Goal: Navigation & Orientation: Find specific page/section

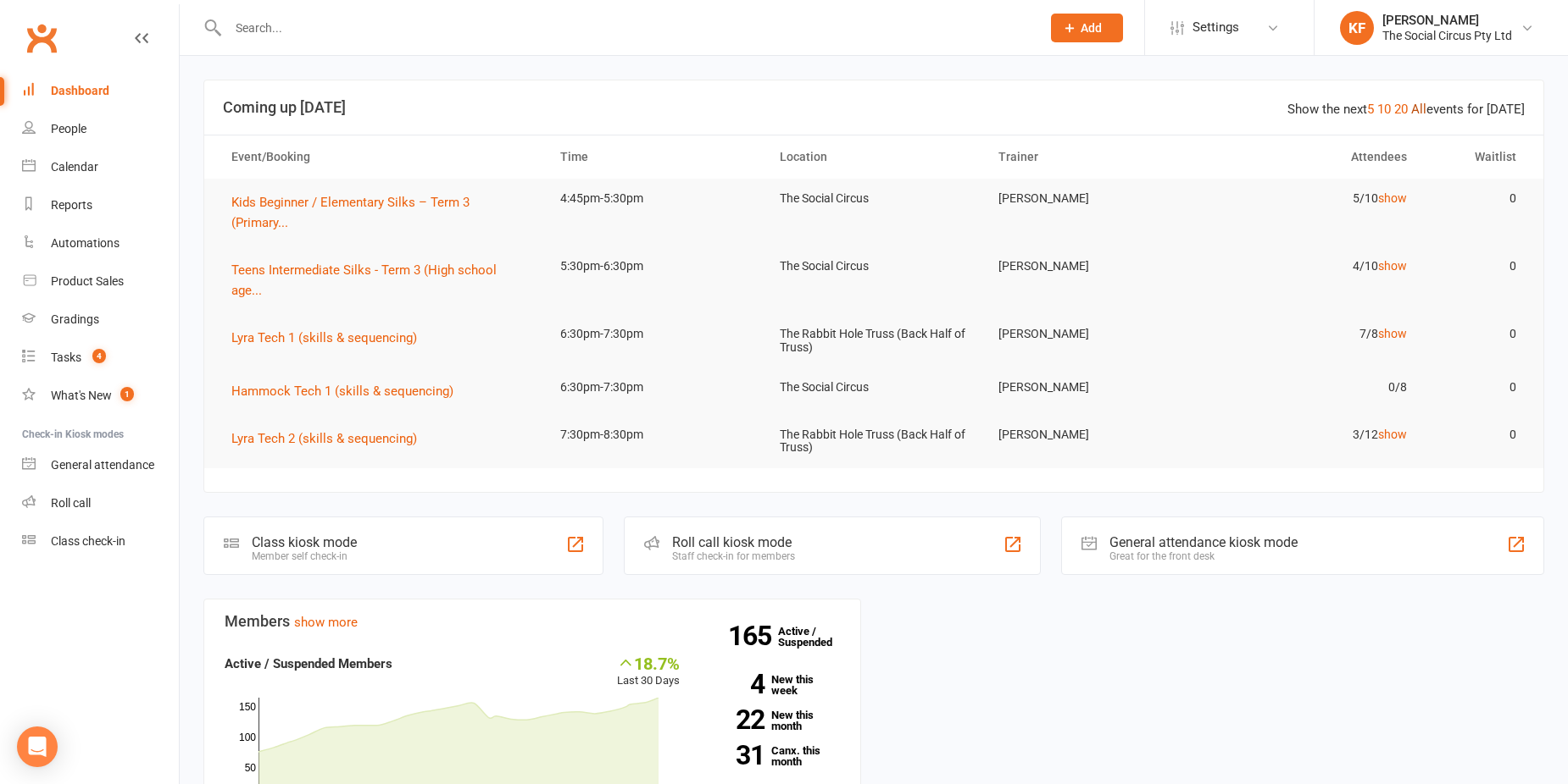
click at [1422, 110] on link "All" at bounding box center [1418, 109] width 15 height 15
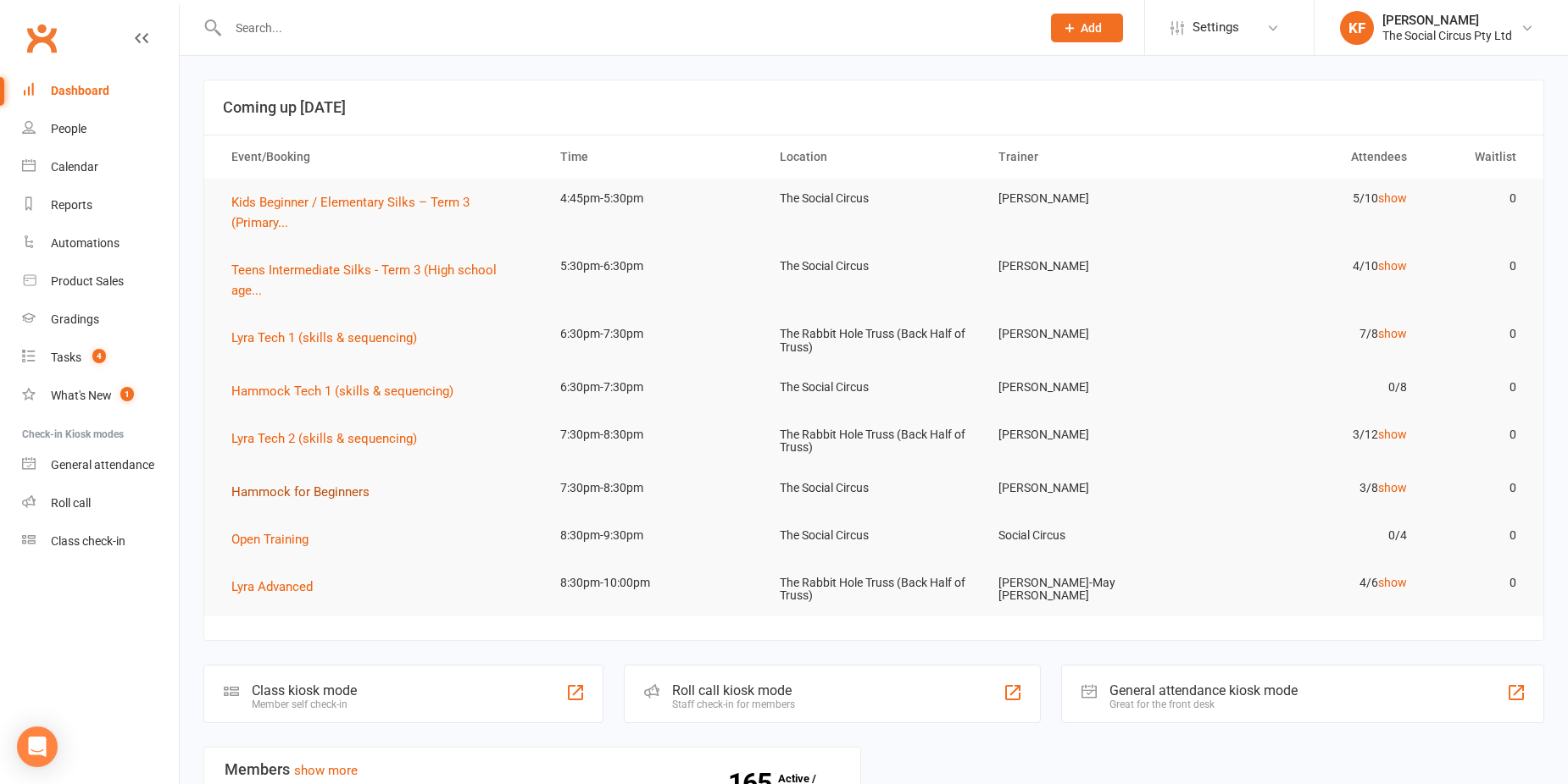
click at [342, 486] on span "Hammock for Beginners" at bounding box center [301, 491] width 138 height 15
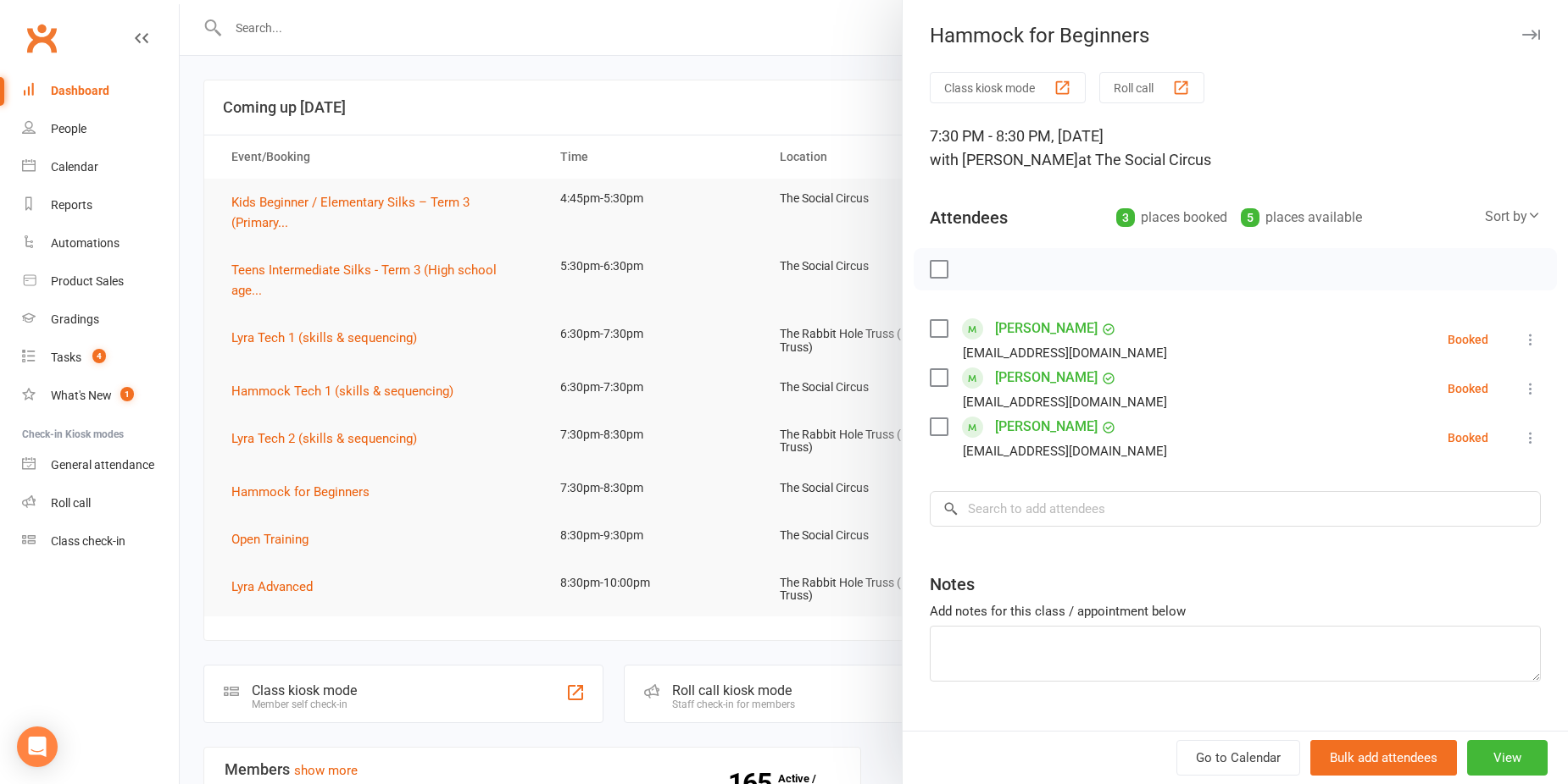
click at [1522, 34] on icon "button" at bounding box center [1531, 35] width 18 height 11
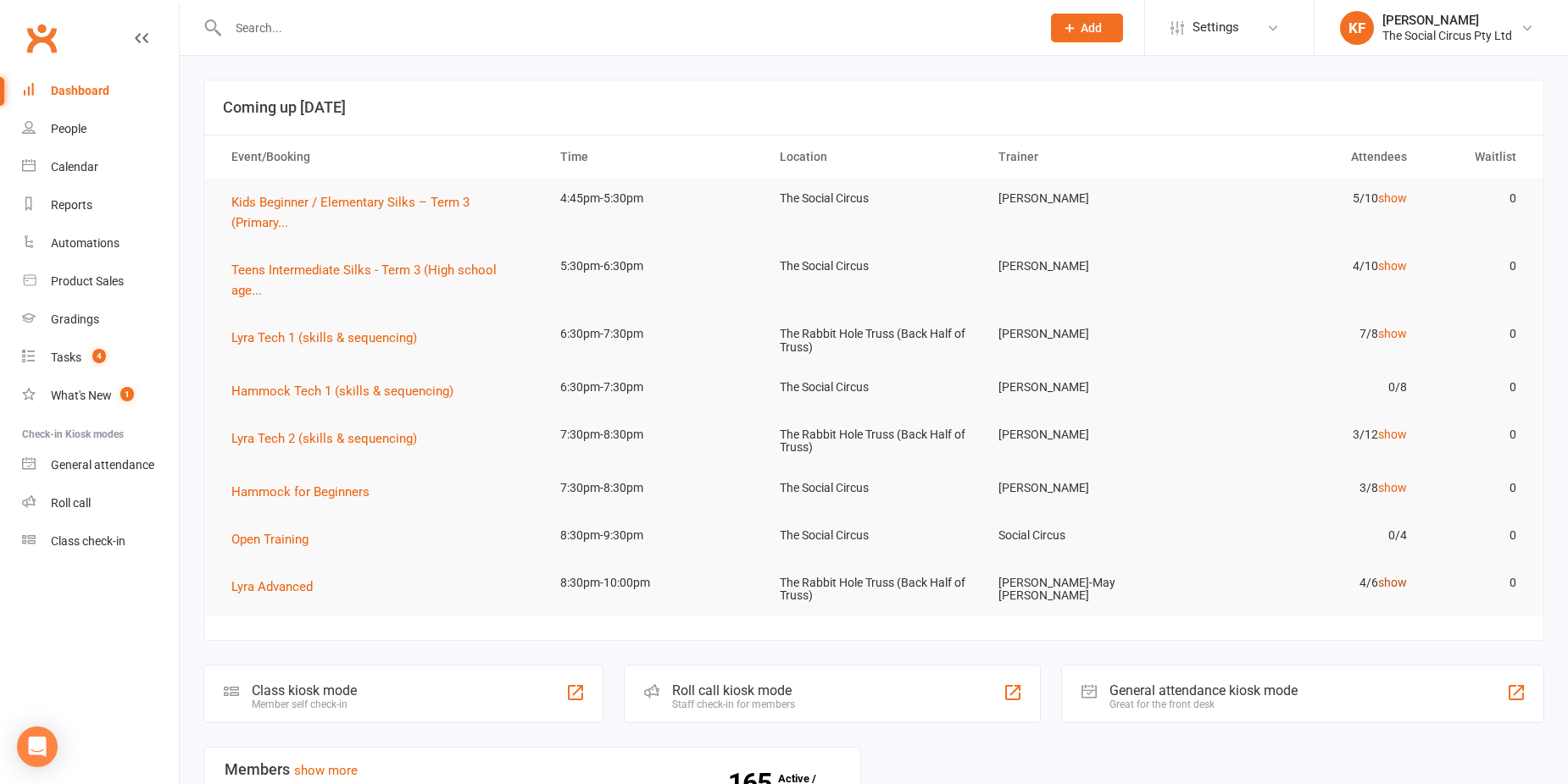
click at [1395, 587] on link "show" at bounding box center [1392, 582] width 29 height 13
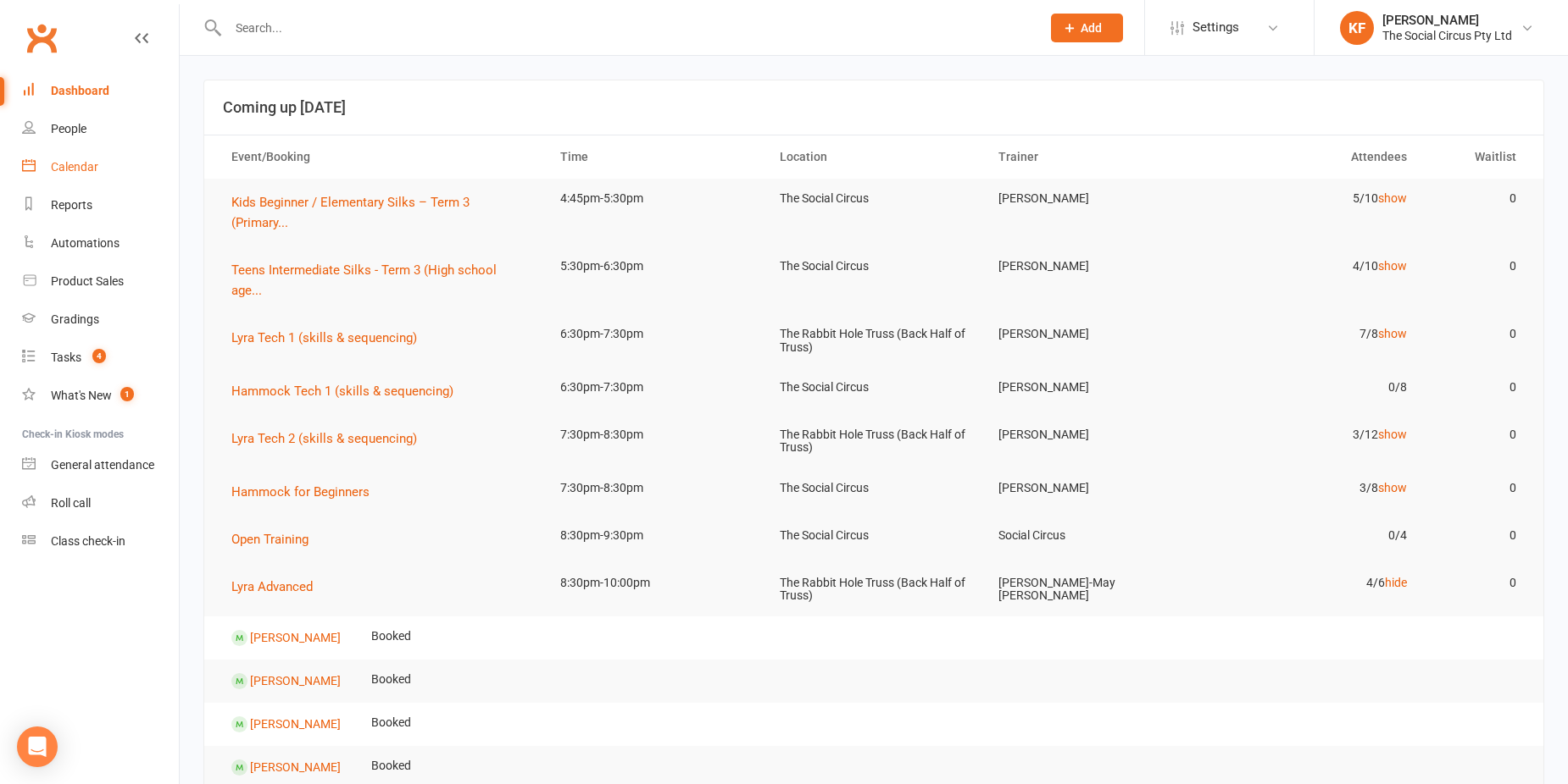
click at [62, 167] on div "Calendar" at bounding box center [74, 166] width 47 height 13
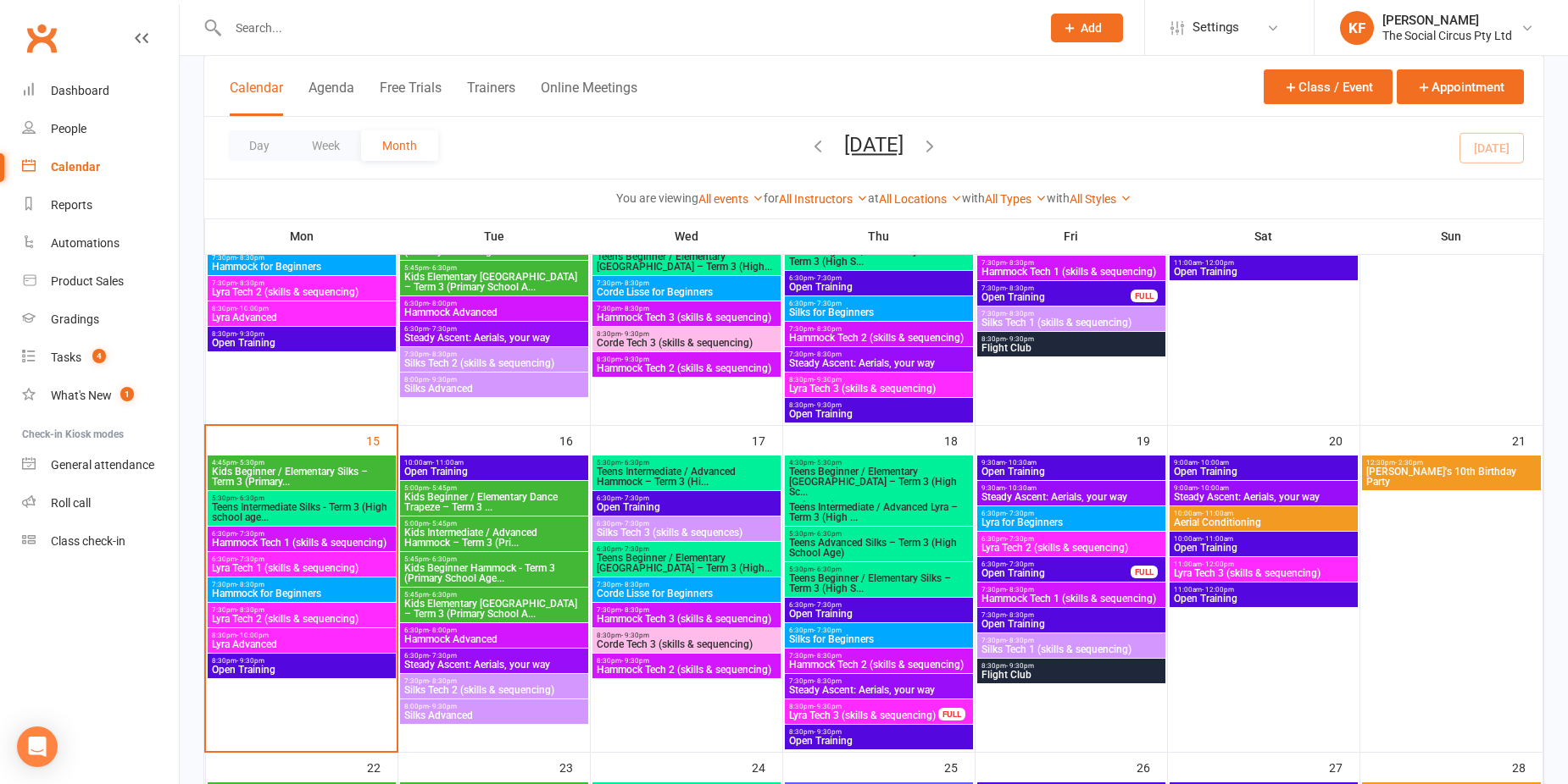
scroll to position [593, 0]
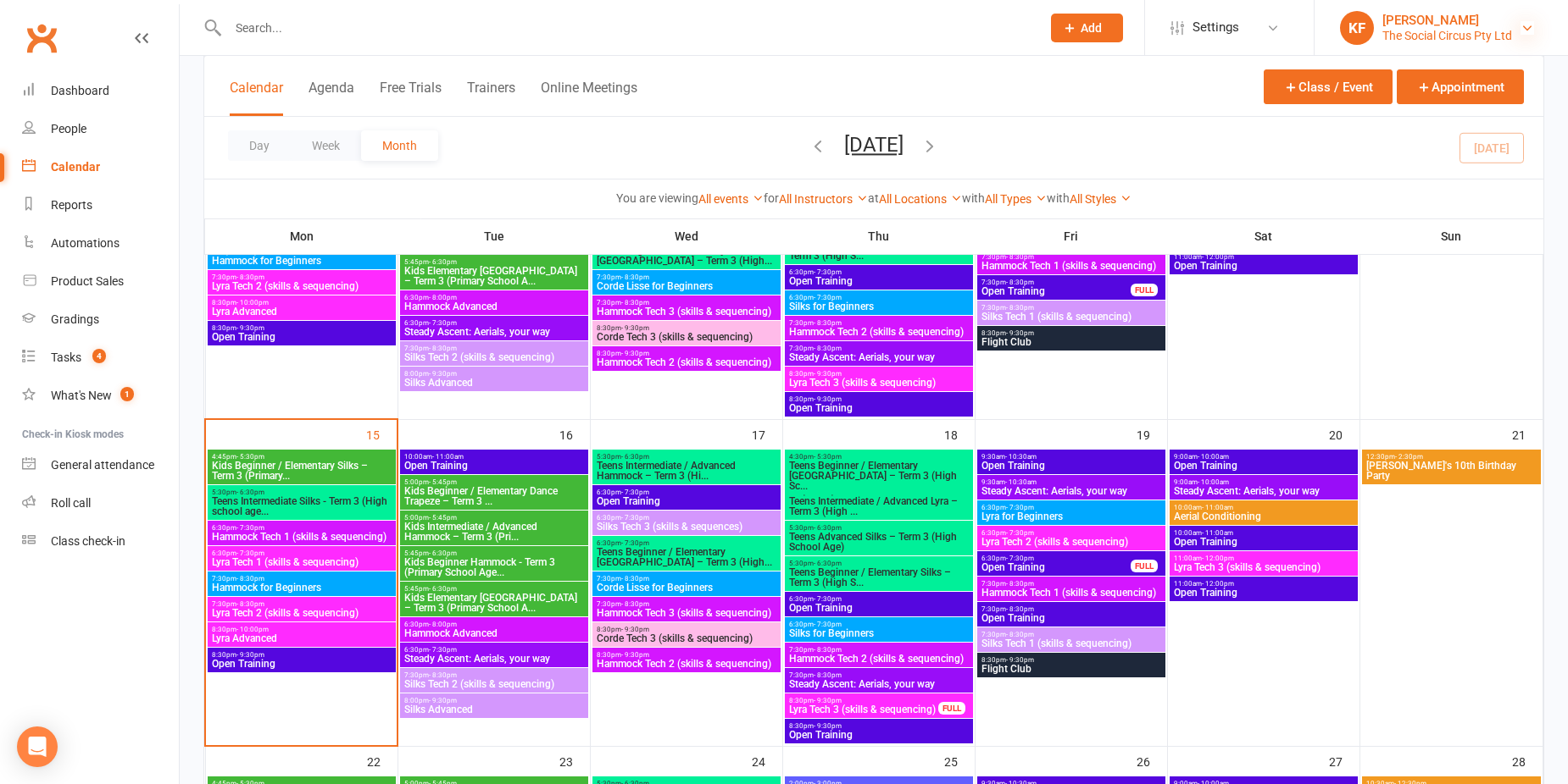
click at [1523, 31] on icon at bounding box center [1527, 27] width 13 height 13
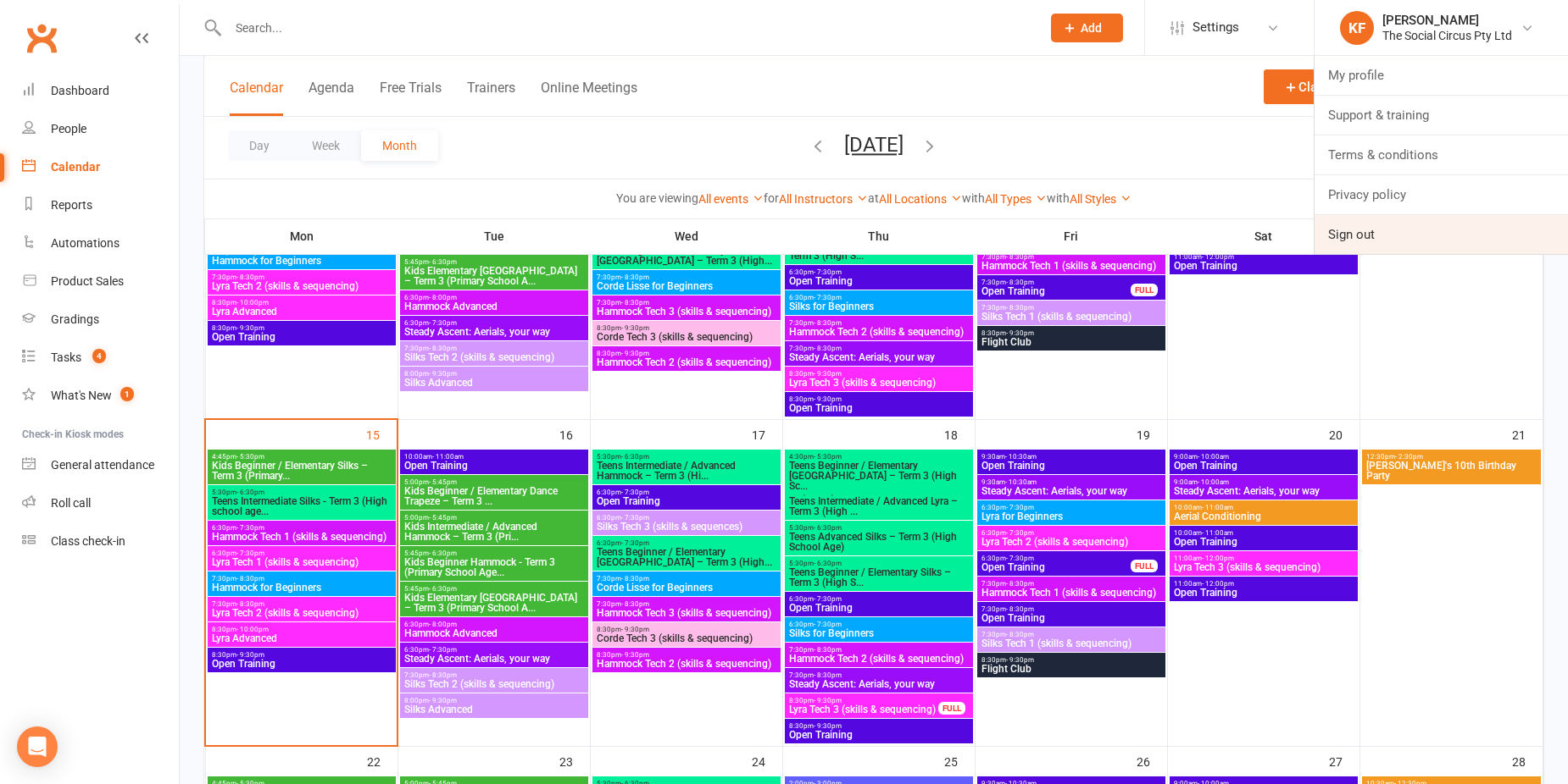
click at [1345, 237] on link "Sign out" at bounding box center [1441, 235] width 253 height 39
